Goal: Check status: Check status

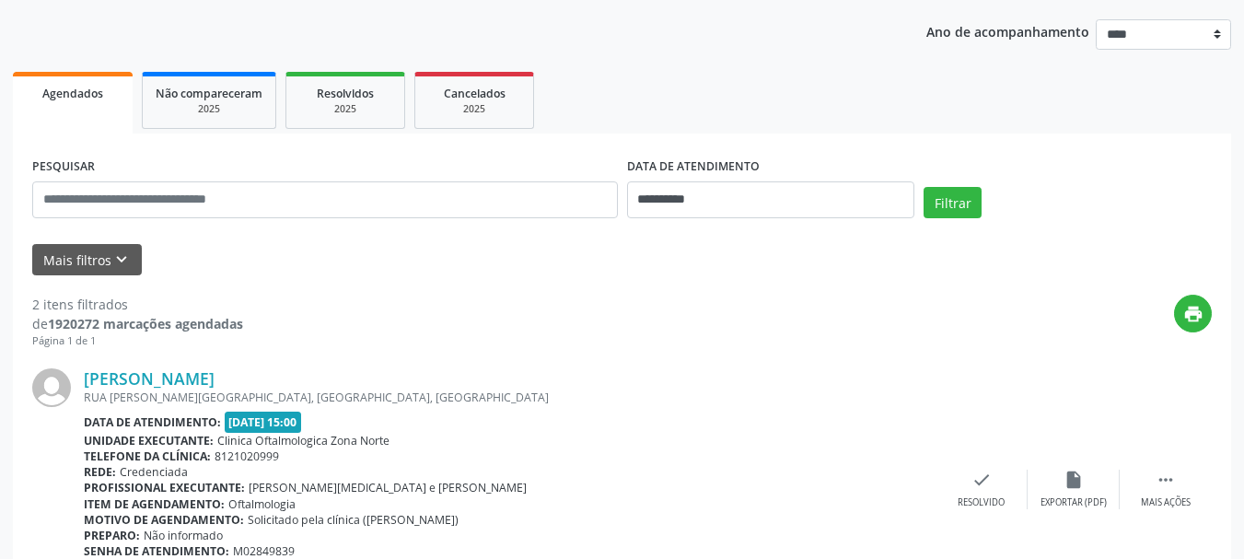
scroll to position [276, 0]
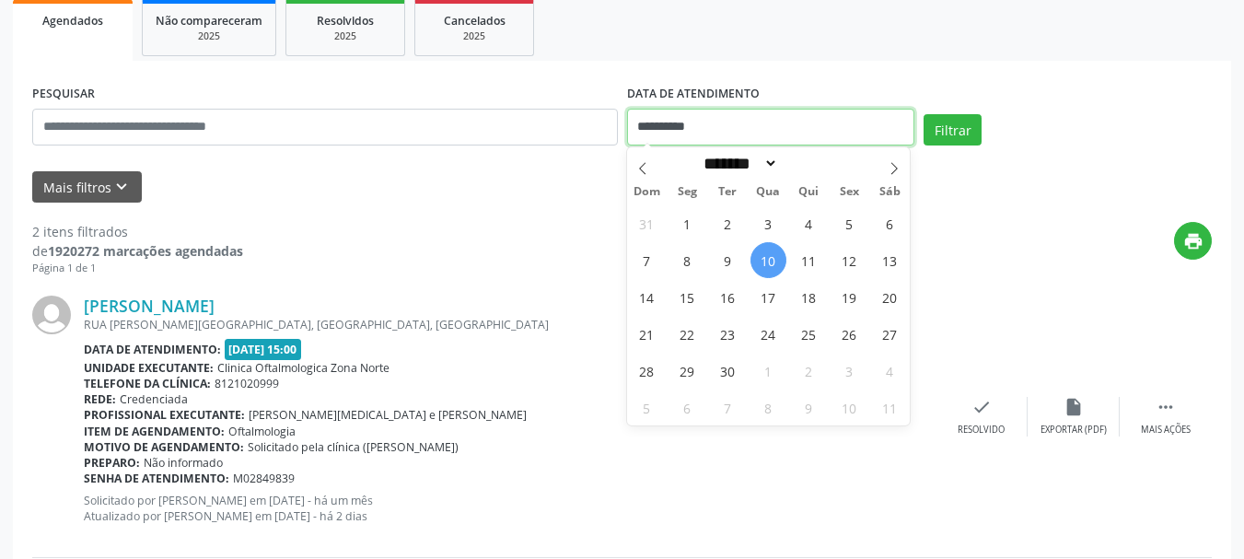
click at [647, 113] on input "**********" at bounding box center [771, 127] width 288 height 37
click at [764, 289] on span "17" at bounding box center [769, 297] width 36 height 36
type input "**********"
click at [764, 289] on span "17" at bounding box center [769, 297] width 36 height 36
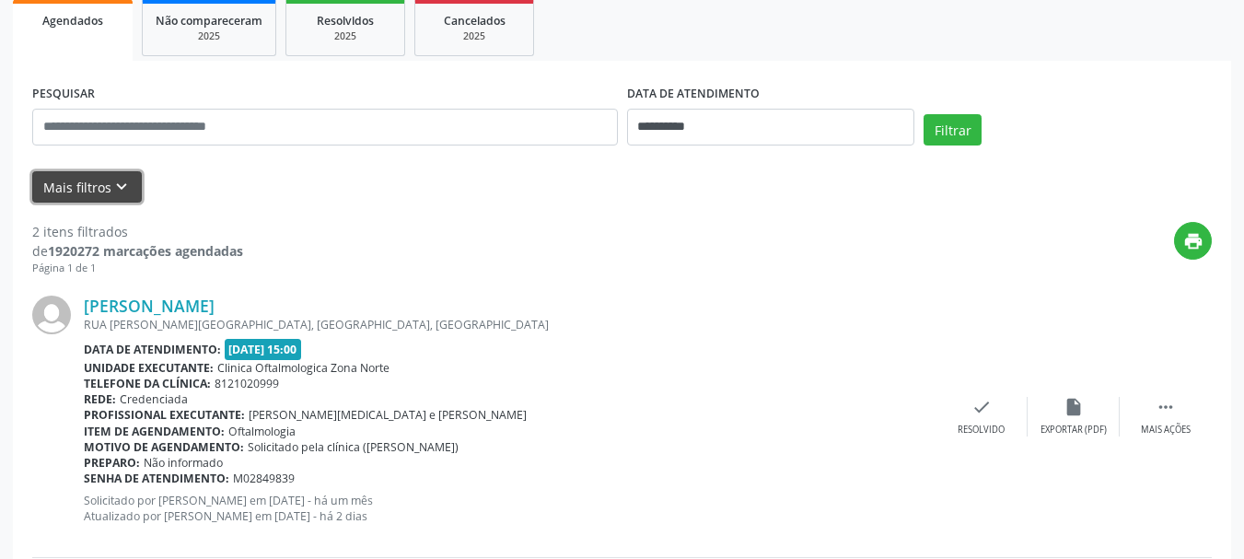
click at [88, 193] on button "Mais filtros keyboard_arrow_down" at bounding box center [87, 187] width 110 height 32
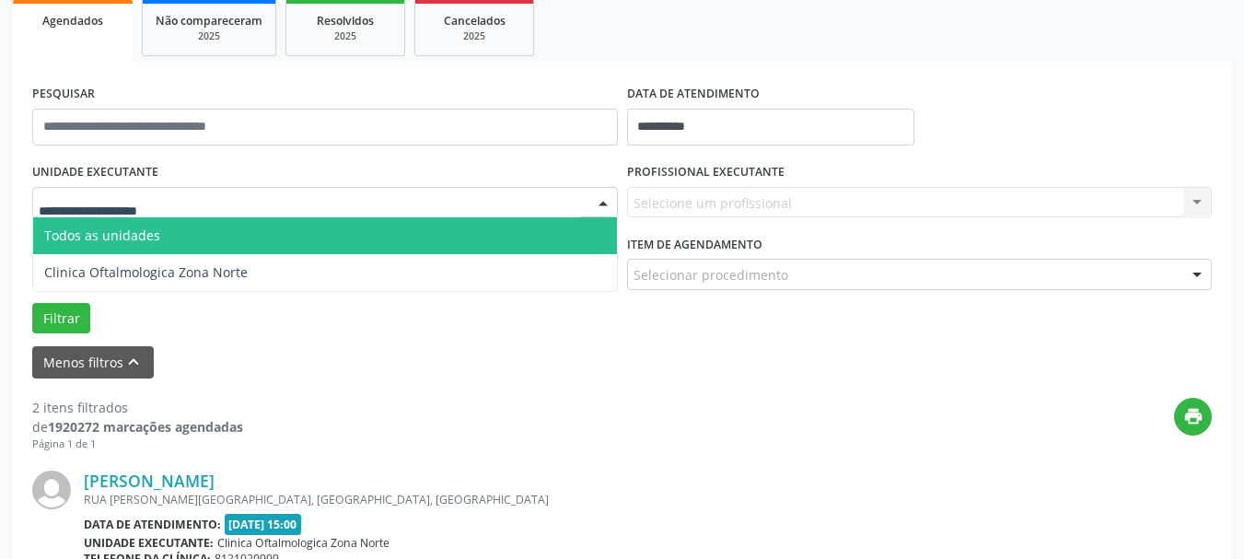
click at [165, 213] on div at bounding box center [325, 202] width 586 height 31
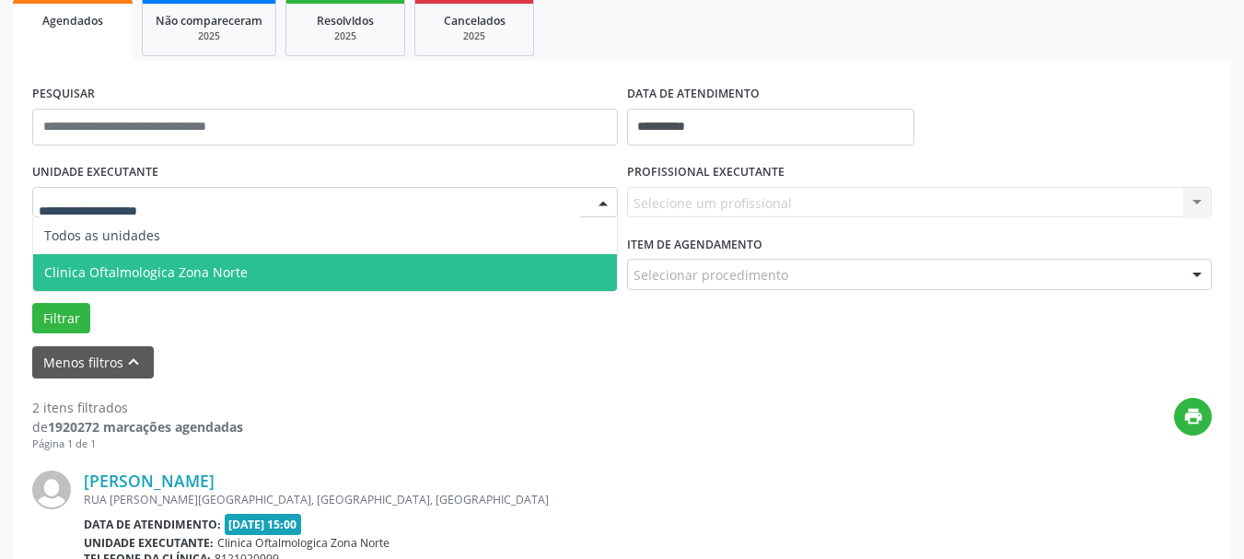
click at [175, 264] on span "Clinica Oftalmologica Zona Norte" at bounding box center [146, 272] width 204 height 18
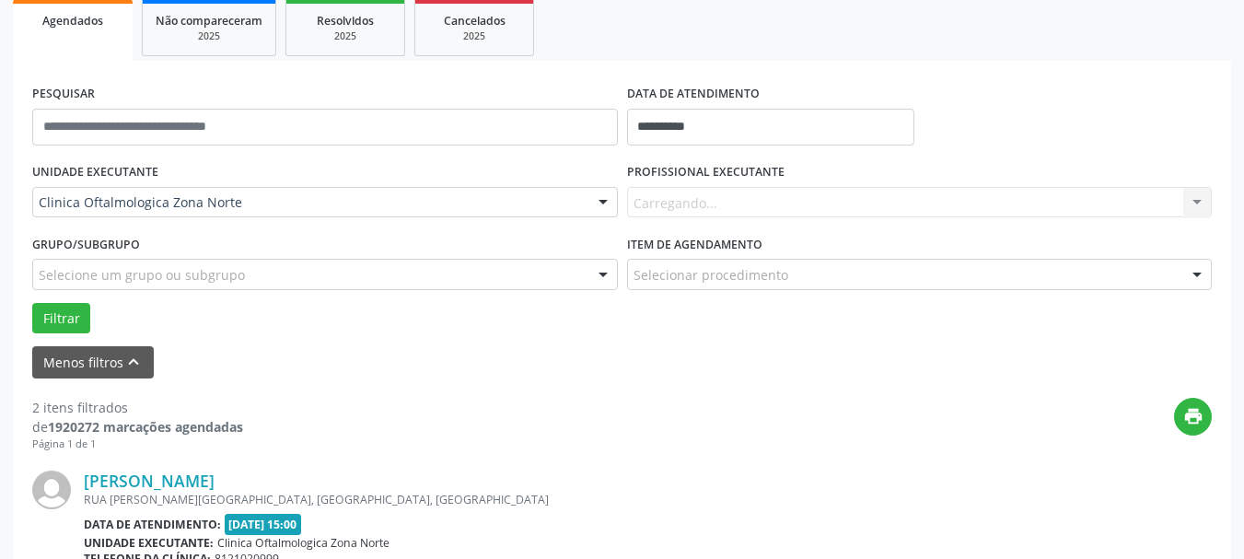
click at [670, 197] on div "Carregando... Nenhum resultado encontrado para: " " Não há nenhuma opção para s…" at bounding box center [920, 202] width 586 height 31
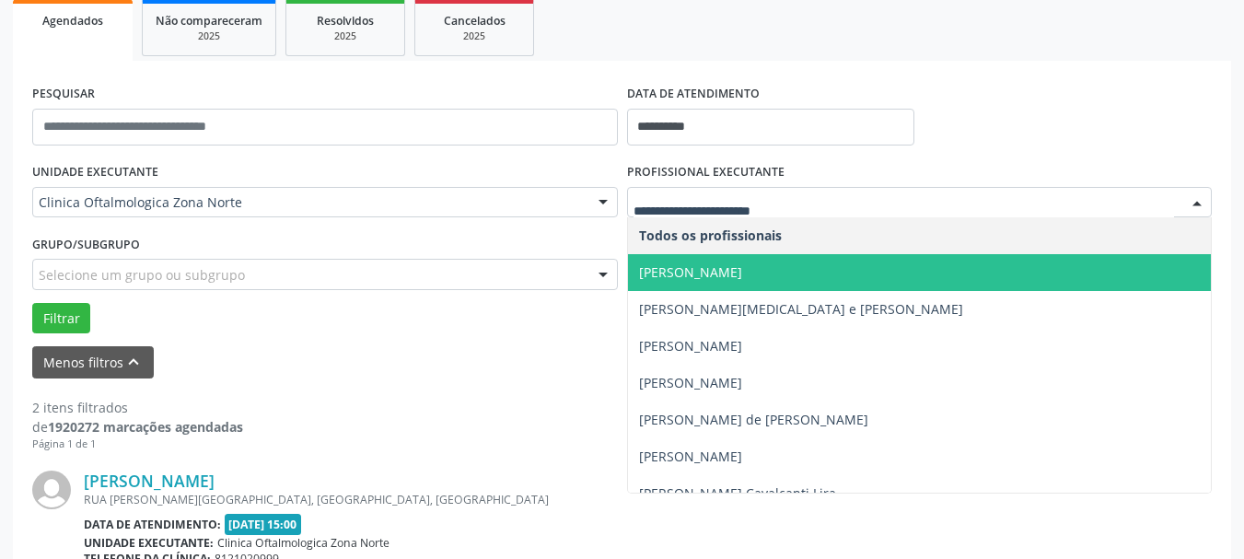
click at [696, 208] on input "text" at bounding box center [905, 211] width 542 height 37
click at [838, 226] on span "Todos os profissionais" at bounding box center [920, 235] width 584 height 37
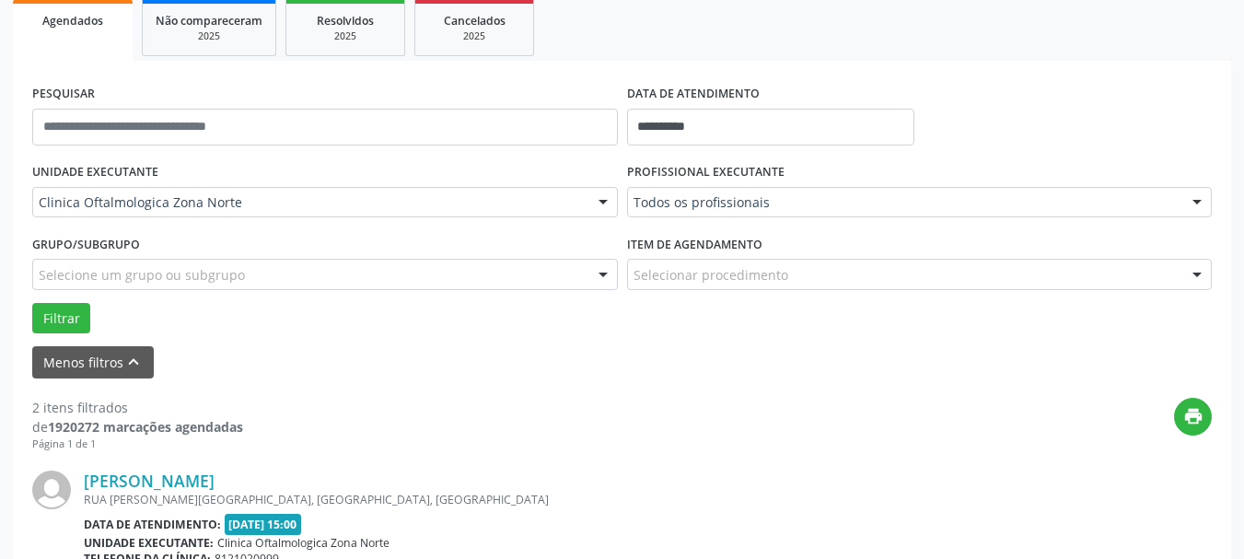
click at [1184, 193] on div at bounding box center [1198, 203] width 28 height 31
click at [1118, 310] on span "[PERSON_NAME][MEDICAL_DATA] e [PERSON_NAME]" at bounding box center [920, 309] width 584 height 37
click at [543, 238] on div "Grupo/Subgrupo Selecione um grupo ou subgrupo Todos os grupos e subgrupos Nenhu…" at bounding box center [325, 259] width 586 height 59
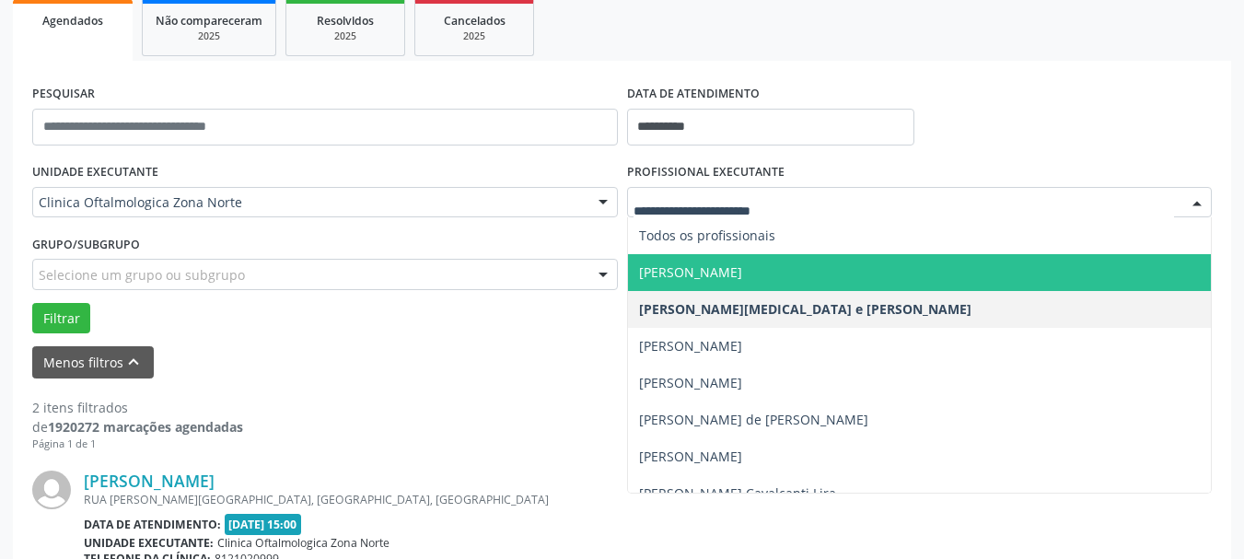
click at [718, 288] on span "[PERSON_NAME]" at bounding box center [920, 272] width 584 height 37
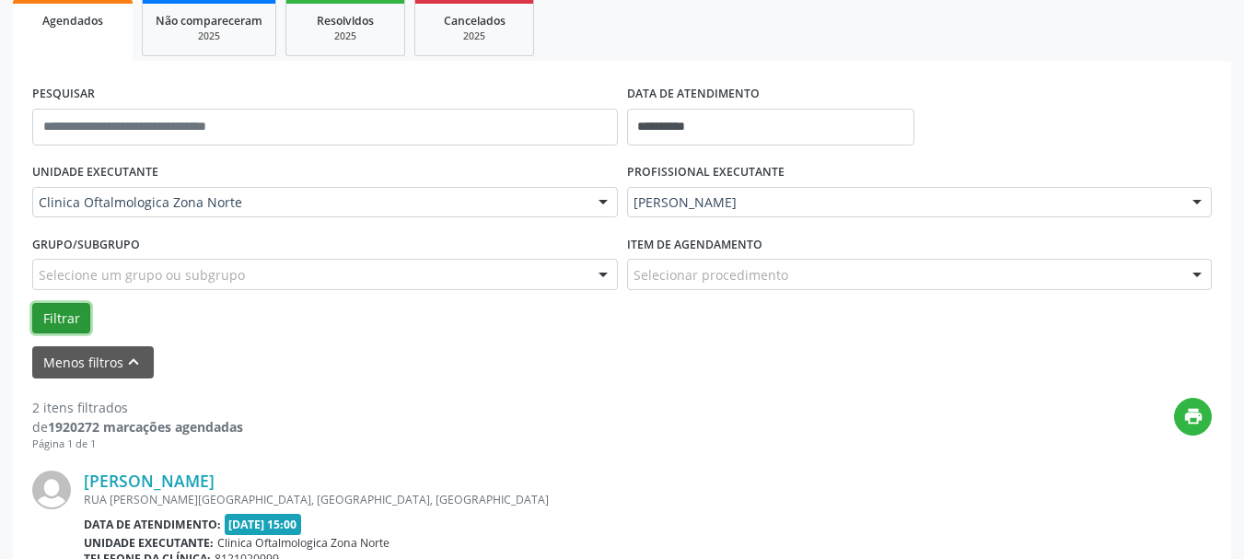
click at [59, 312] on button "Filtrar" at bounding box center [61, 318] width 58 height 31
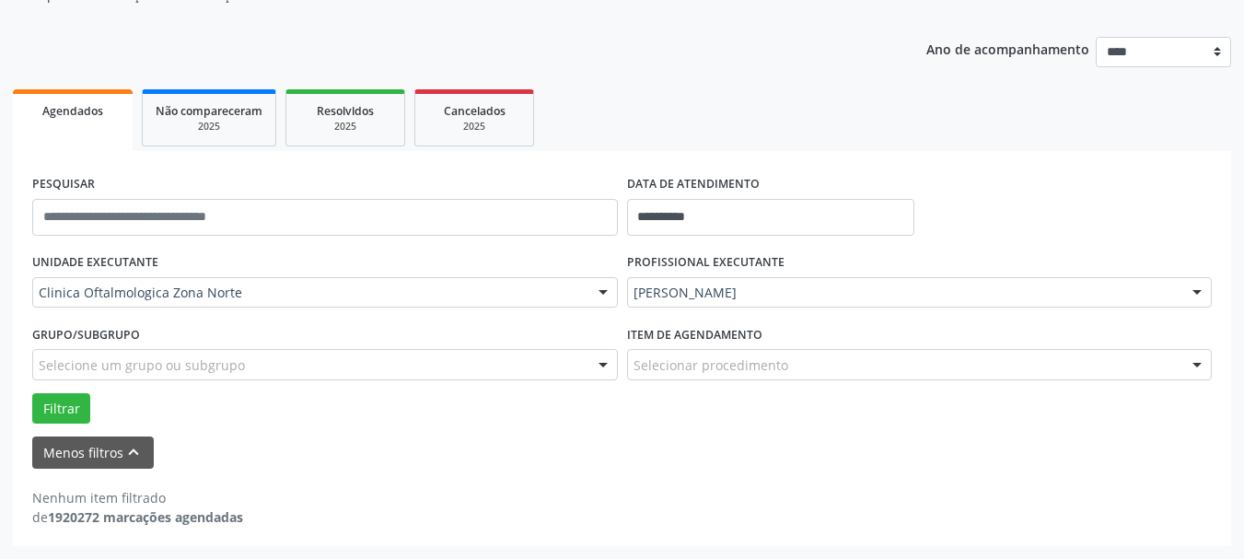
scroll to position [186, 0]
click at [707, 227] on input "**********" at bounding box center [771, 217] width 288 height 37
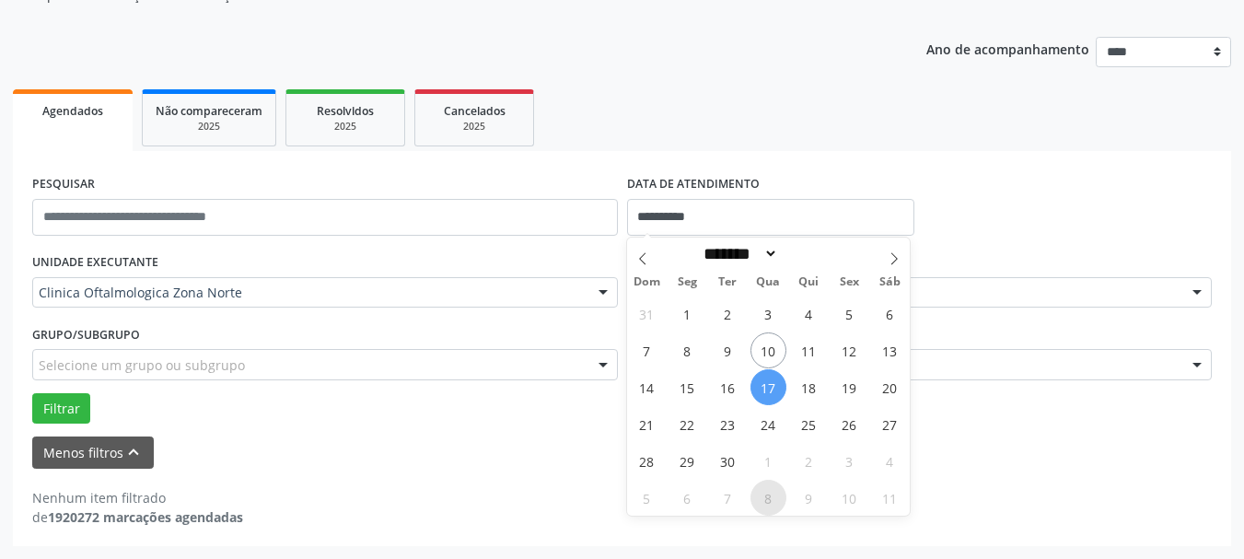
click at [767, 498] on span "8" at bounding box center [769, 498] width 36 height 36
type input "**********"
click at [768, 498] on span "8" at bounding box center [769, 498] width 36 height 36
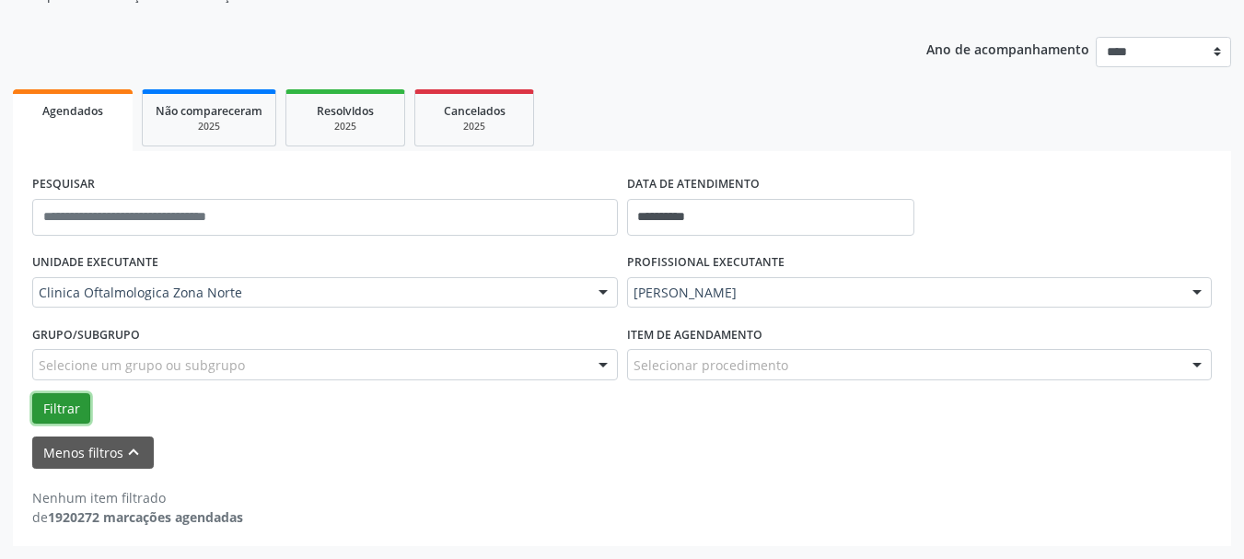
click at [64, 417] on button "Filtrar" at bounding box center [61, 408] width 58 height 31
